Goal: Task Accomplishment & Management: Use online tool/utility

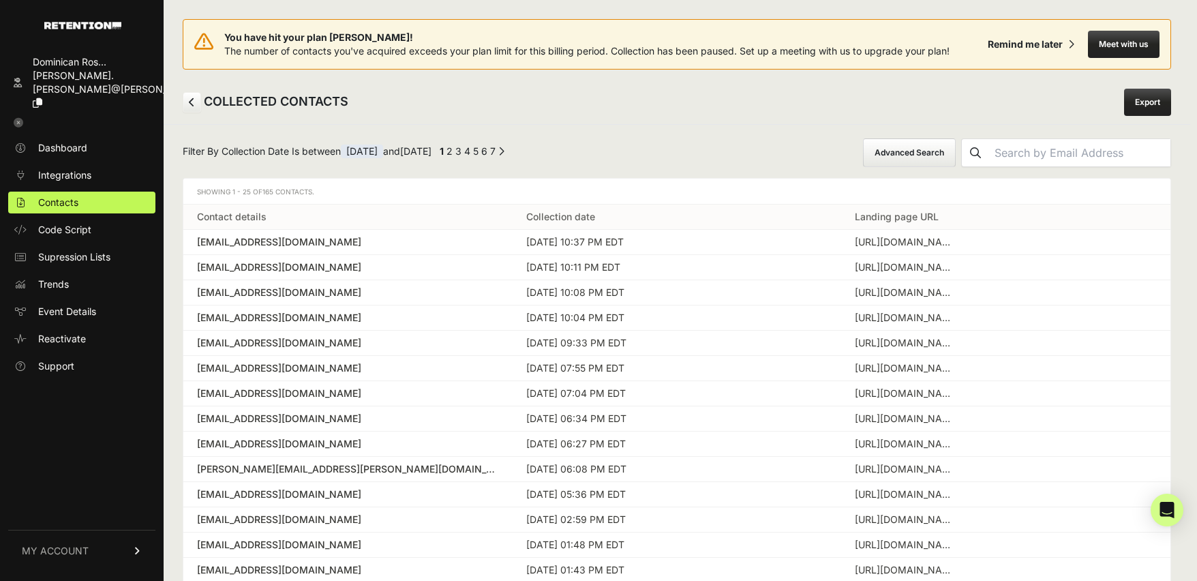
click at [938, 151] on button "Advanced Search" at bounding box center [909, 152] width 93 height 29
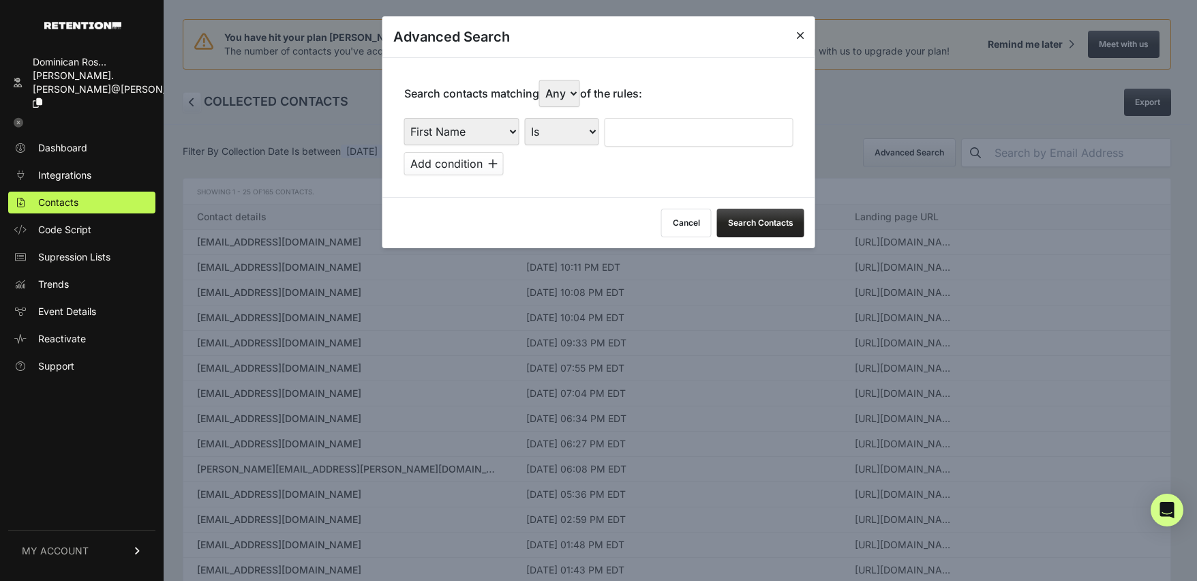
click at [493, 132] on select "First Name Last Name State City Email Email Domain Landing Domain Landing Page …" at bounding box center [461, 131] width 115 height 27
select select "file_date"
click at [404, 118] on select "First Name Last Name State City Email Email Domain Landing Domain Landing Page …" at bounding box center [461, 131] width 115 height 27
click at [579, 138] on select "Is on Is between" at bounding box center [563, 131] width 76 height 27
select select "is_between"
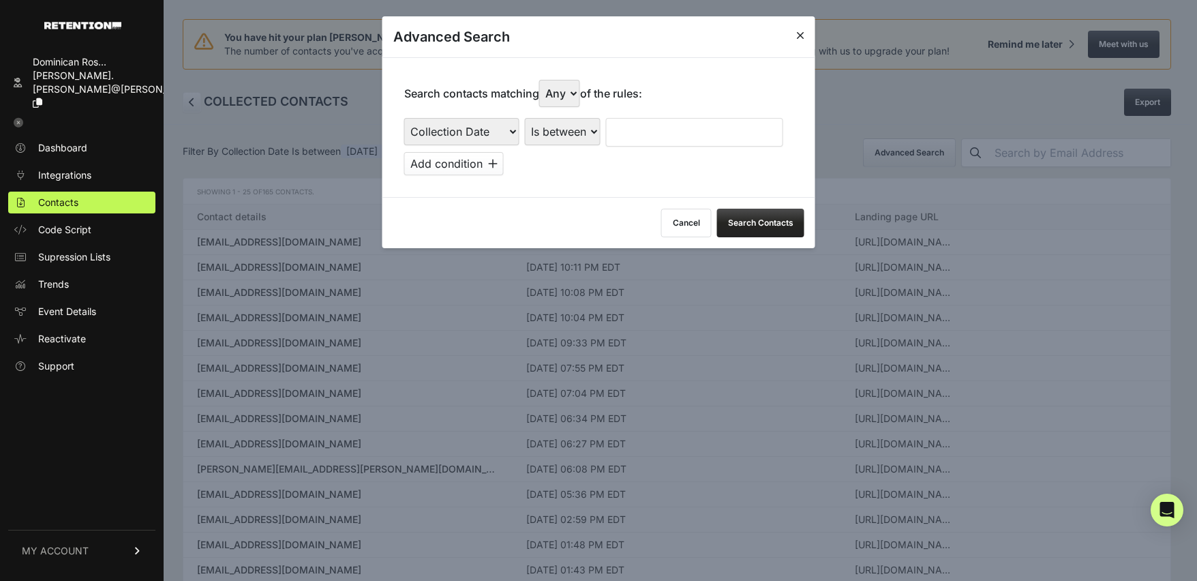
click at [525, 118] on select "Is on Is between" at bounding box center [563, 131] width 76 height 27
click at [627, 136] on input "text" at bounding box center [642, 132] width 72 height 29
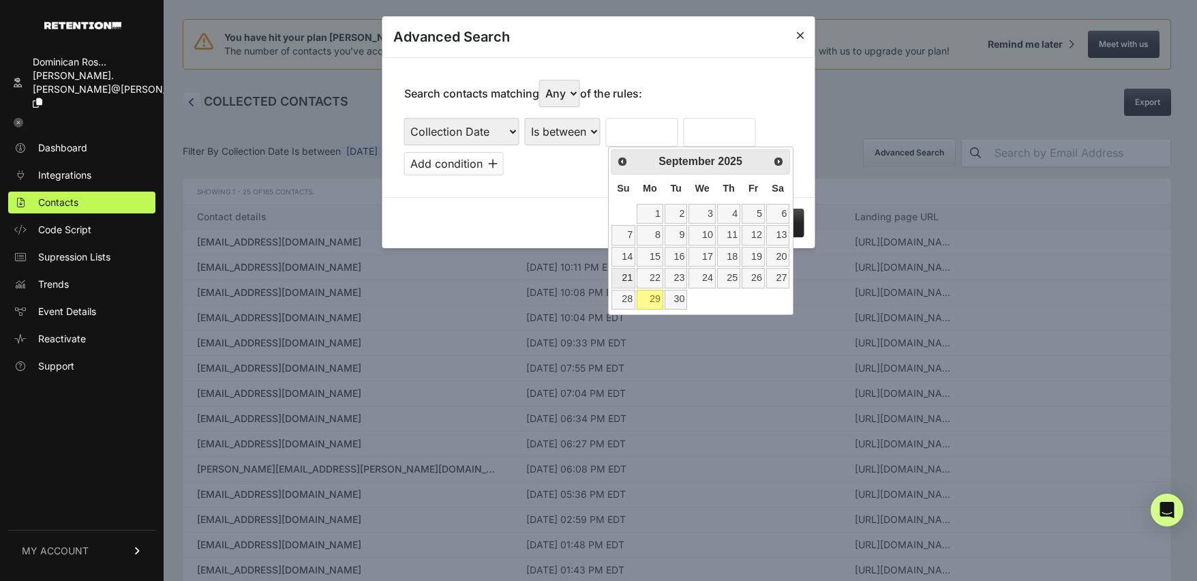
click at [626, 277] on link "21" at bounding box center [623, 278] width 24 height 20
type input "[DATE]"
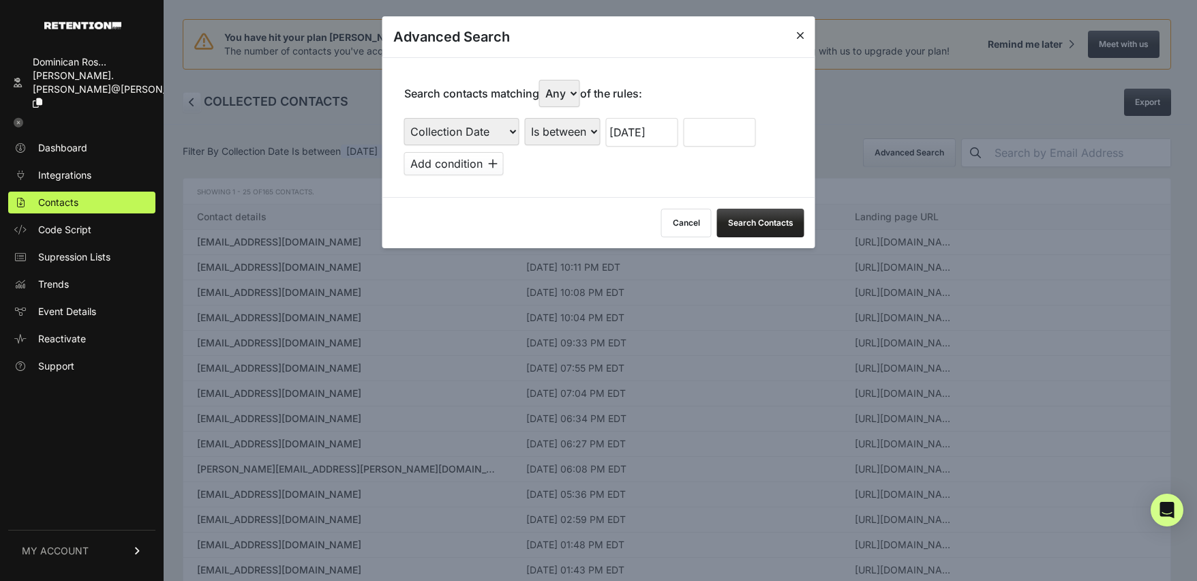
click at [722, 139] on input "text" at bounding box center [720, 132] width 72 height 29
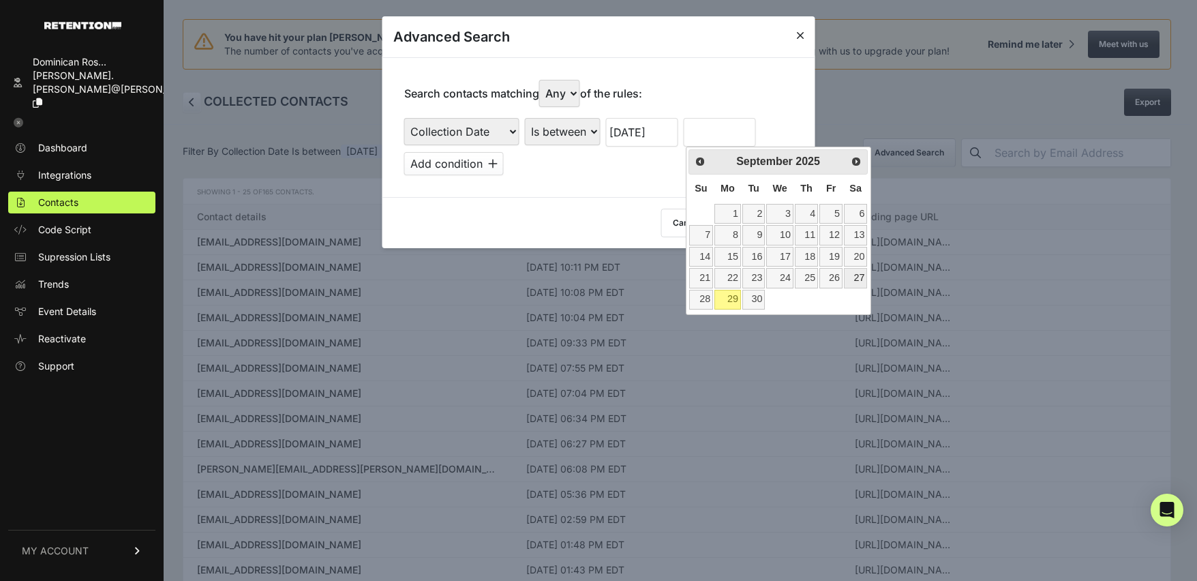
click at [859, 277] on link "27" at bounding box center [855, 278] width 23 height 20
type input "[DATE]"
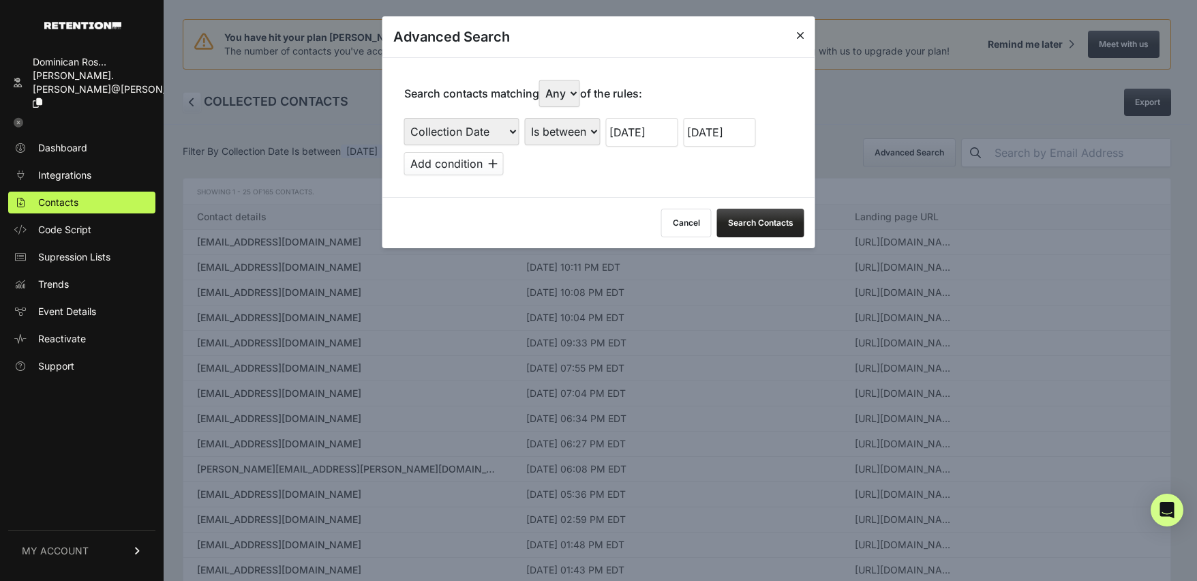
click at [741, 215] on button "Search Contacts" at bounding box center [760, 223] width 87 height 29
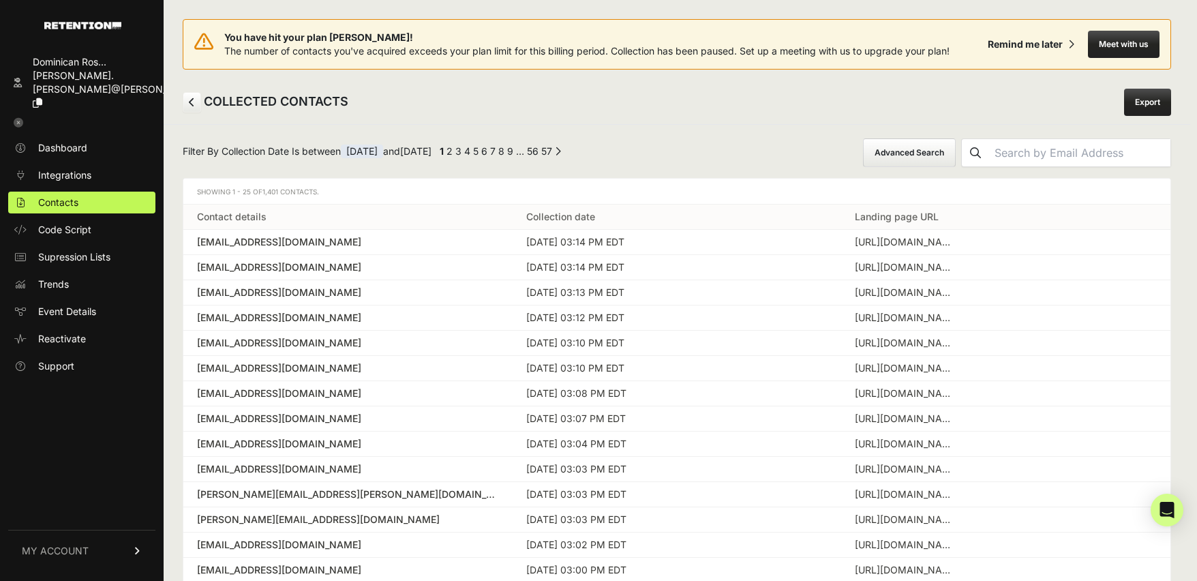
click at [18, 118] on icon at bounding box center [19, 123] width 10 height 10
